Goal: Navigation & Orientation: Find specific page/section

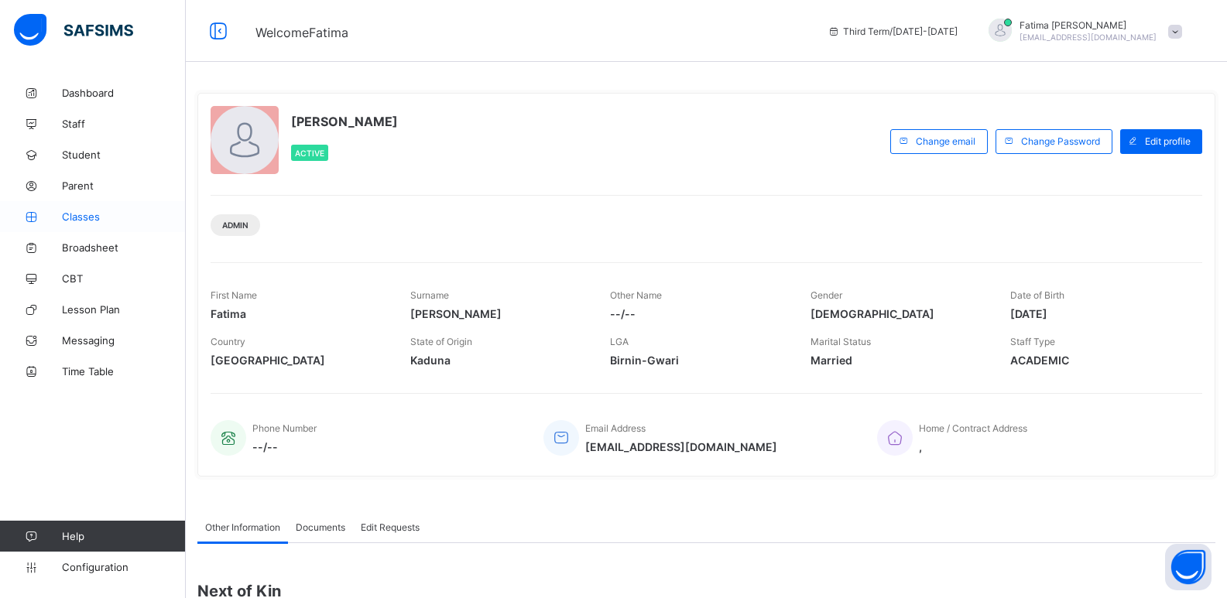
click at [100, 217] on span "Classes" at bounding box center [124, 217] width 124 height 12
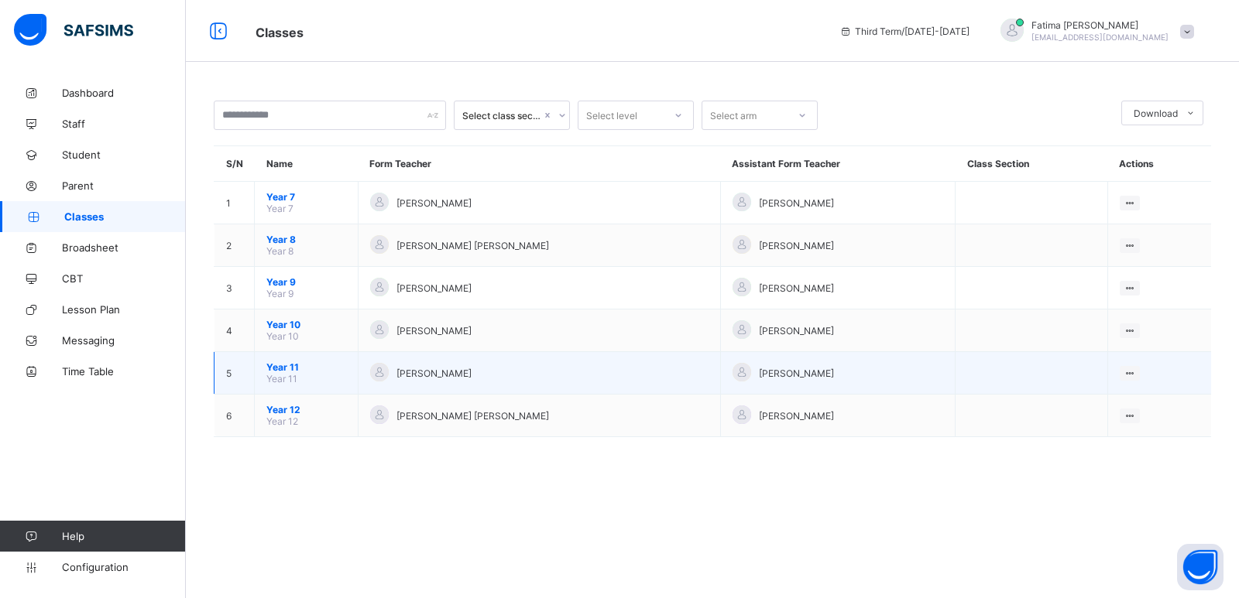
click at [279, 364] on span "Year 11" at bounding box center [306, 368] width 80 height 12
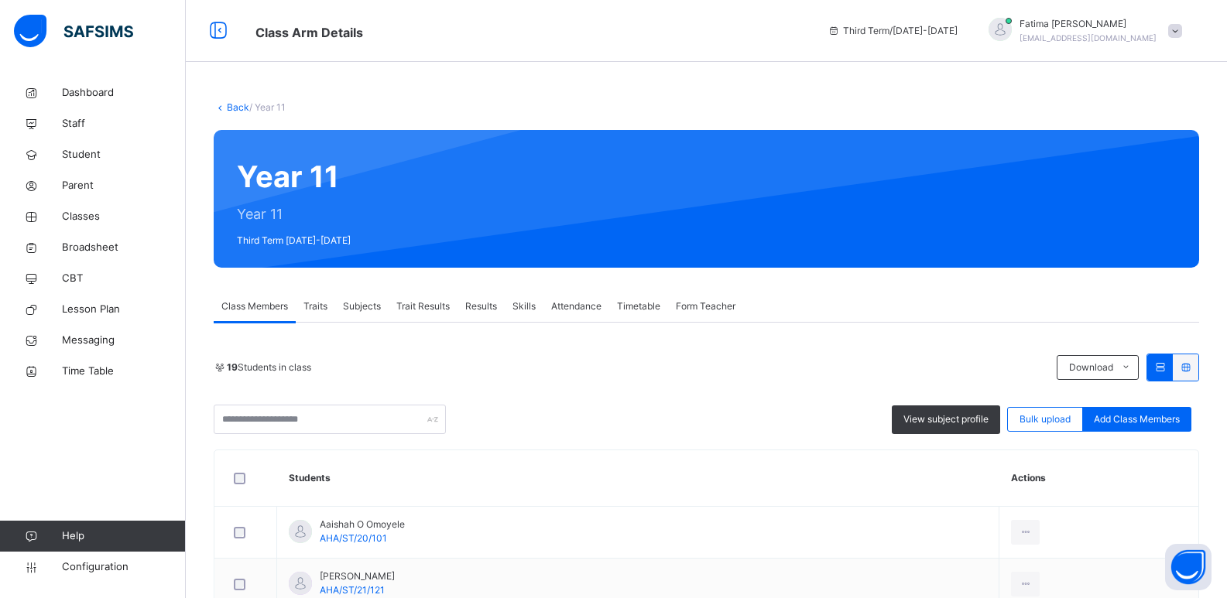
click at [231, 105] on link "Back" at bounding box center [238, 107] width 22 height 12
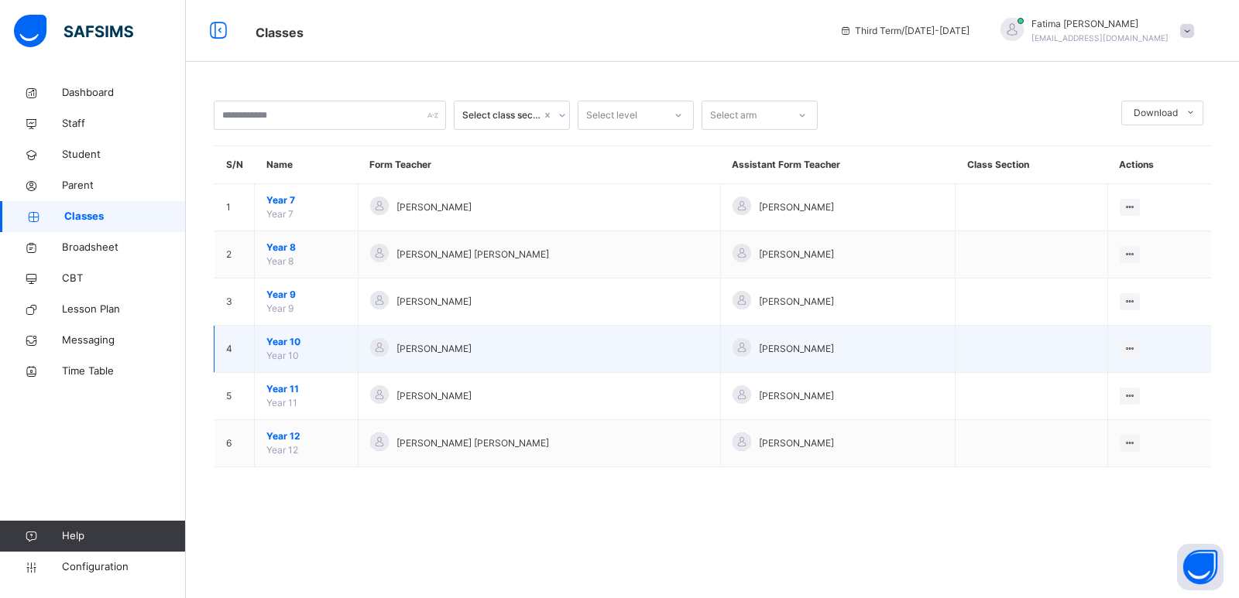
click at [285, 343] on span "Year 10" at bounding box center [306, 342] width 80 height 14
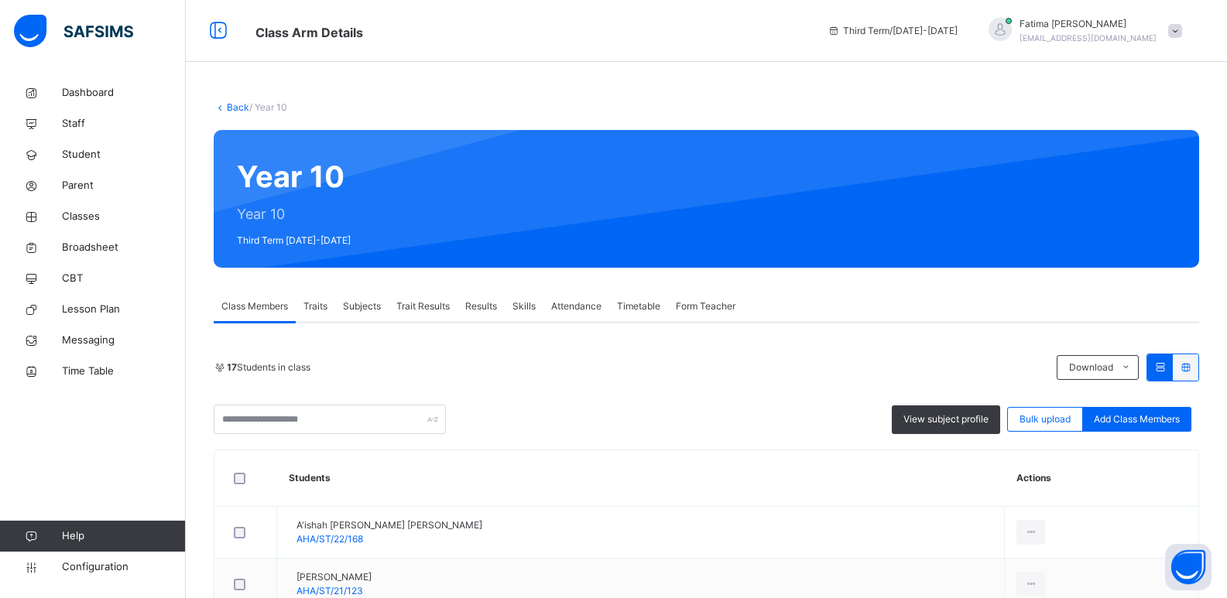
click at [235, 104] on link "Back" at bounding box center [238, 107] width 22 height 12
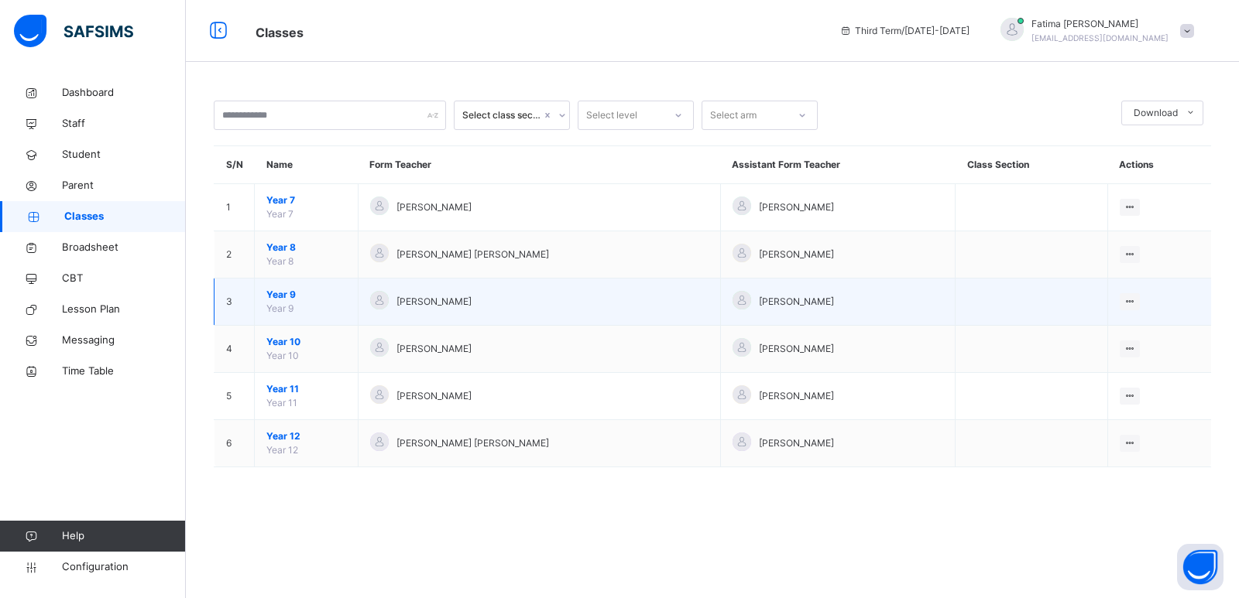
click at [286, 291] on span "Year 9" at bounding box center [306, 295] width 80 height 14
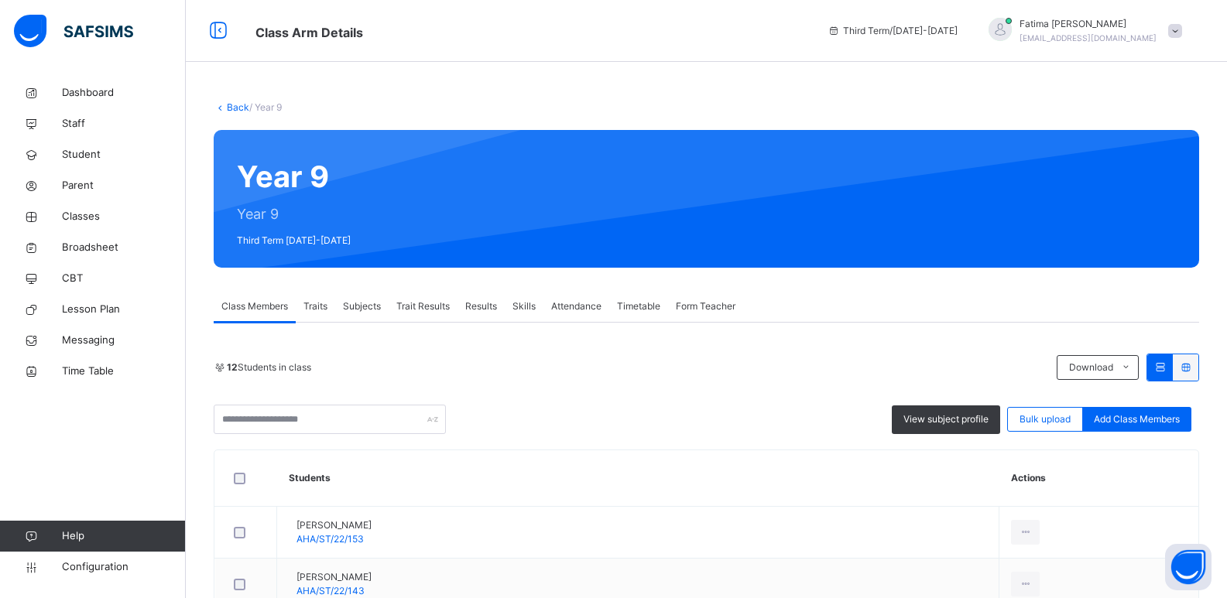
click at [240, 105] on link "Back" at bounding box center [238, 107] width 22 height 12
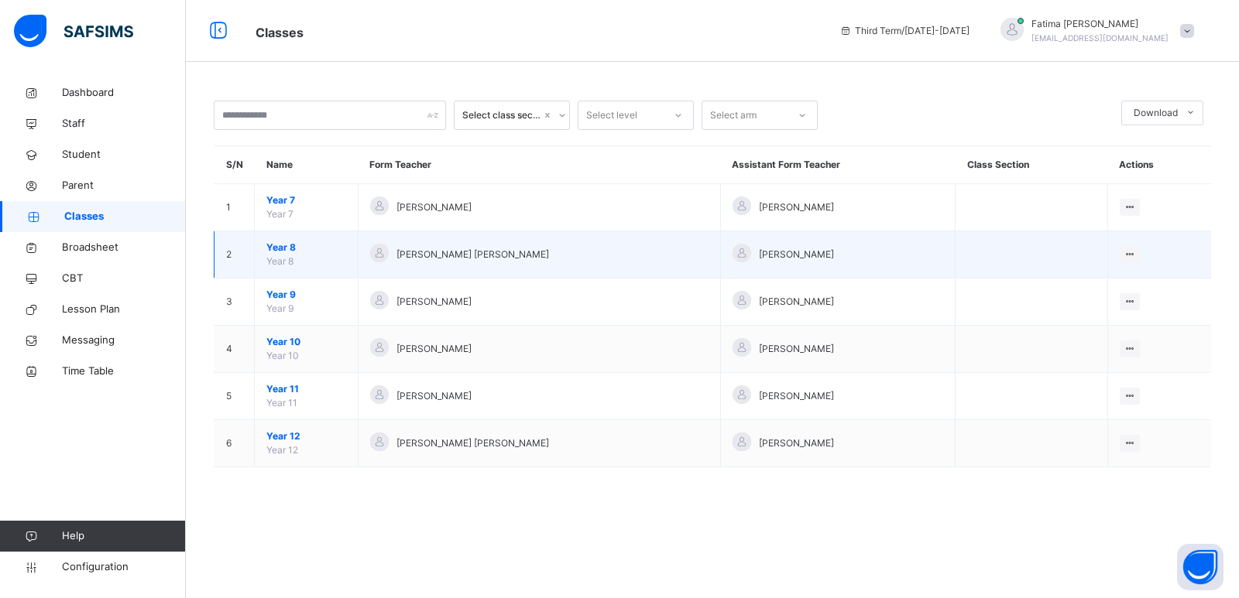
click at [284, 245] on span "Year 8" at bounding box center [306, 248] width 80 height 14
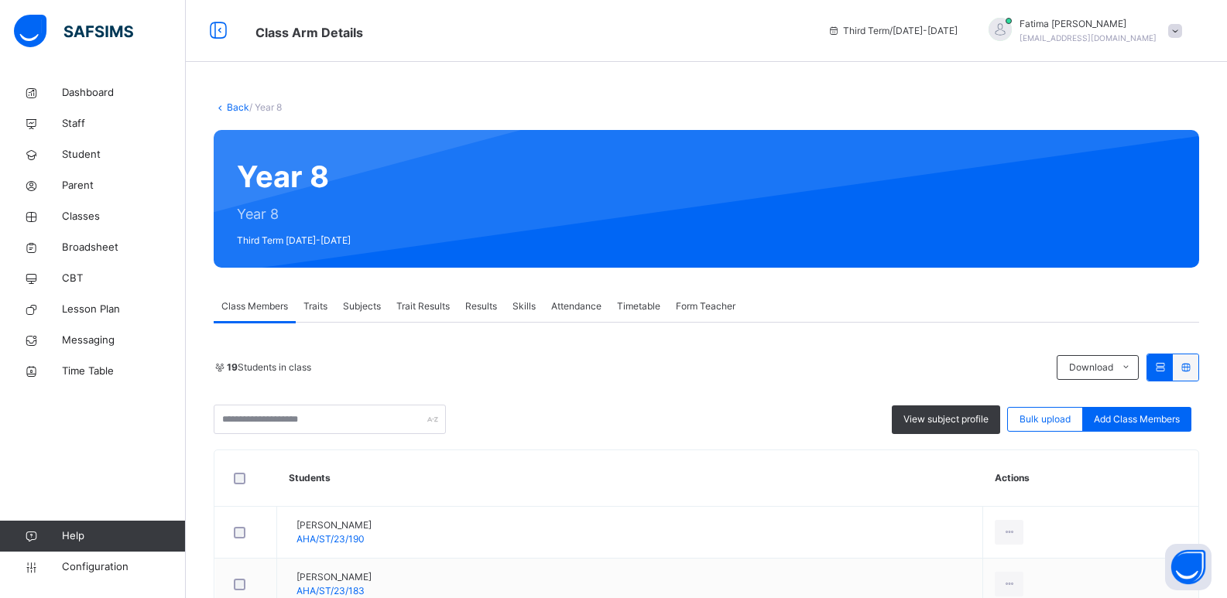
click at [239, 109] on link "Back" at bounding box center [238, 107] width 22 height 12
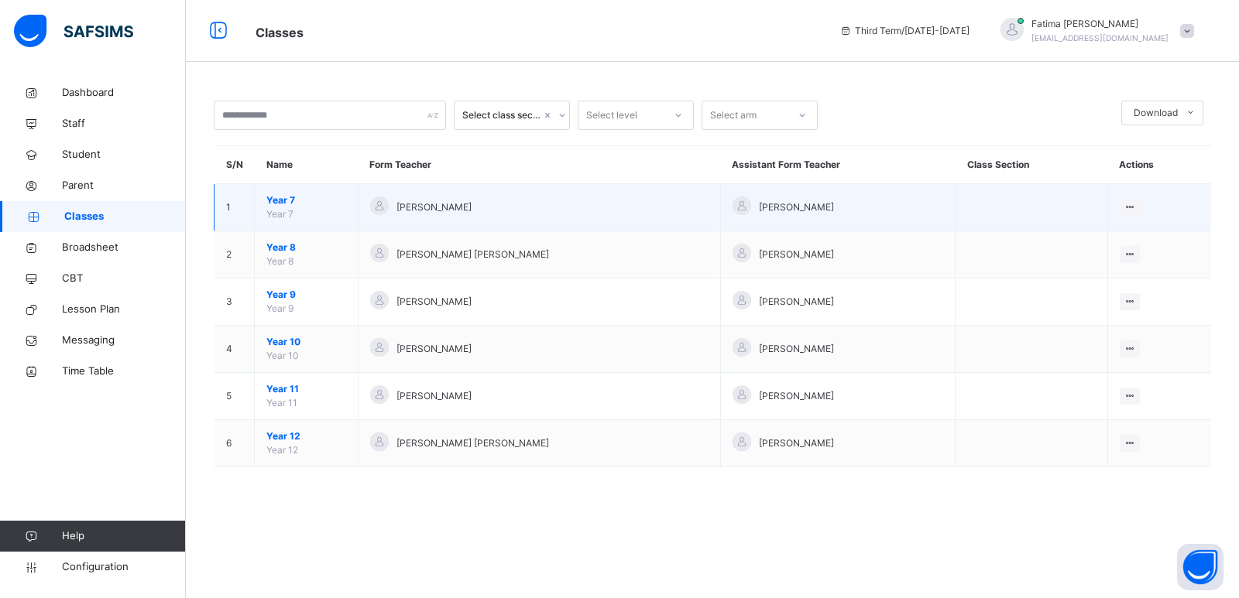
click at [283, 200] on span "Year 7" at bounding box center [306, 201] width 80 height 14
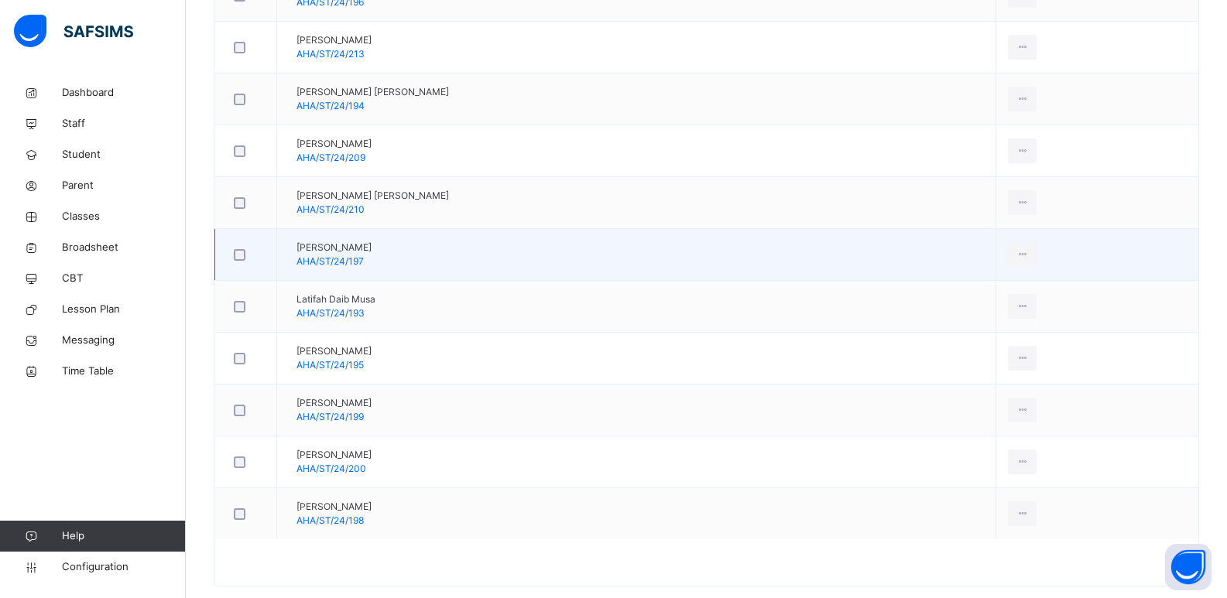
scroll to position [616, 0]
